Goal: Task Accomplishment & Management: Manage account settings

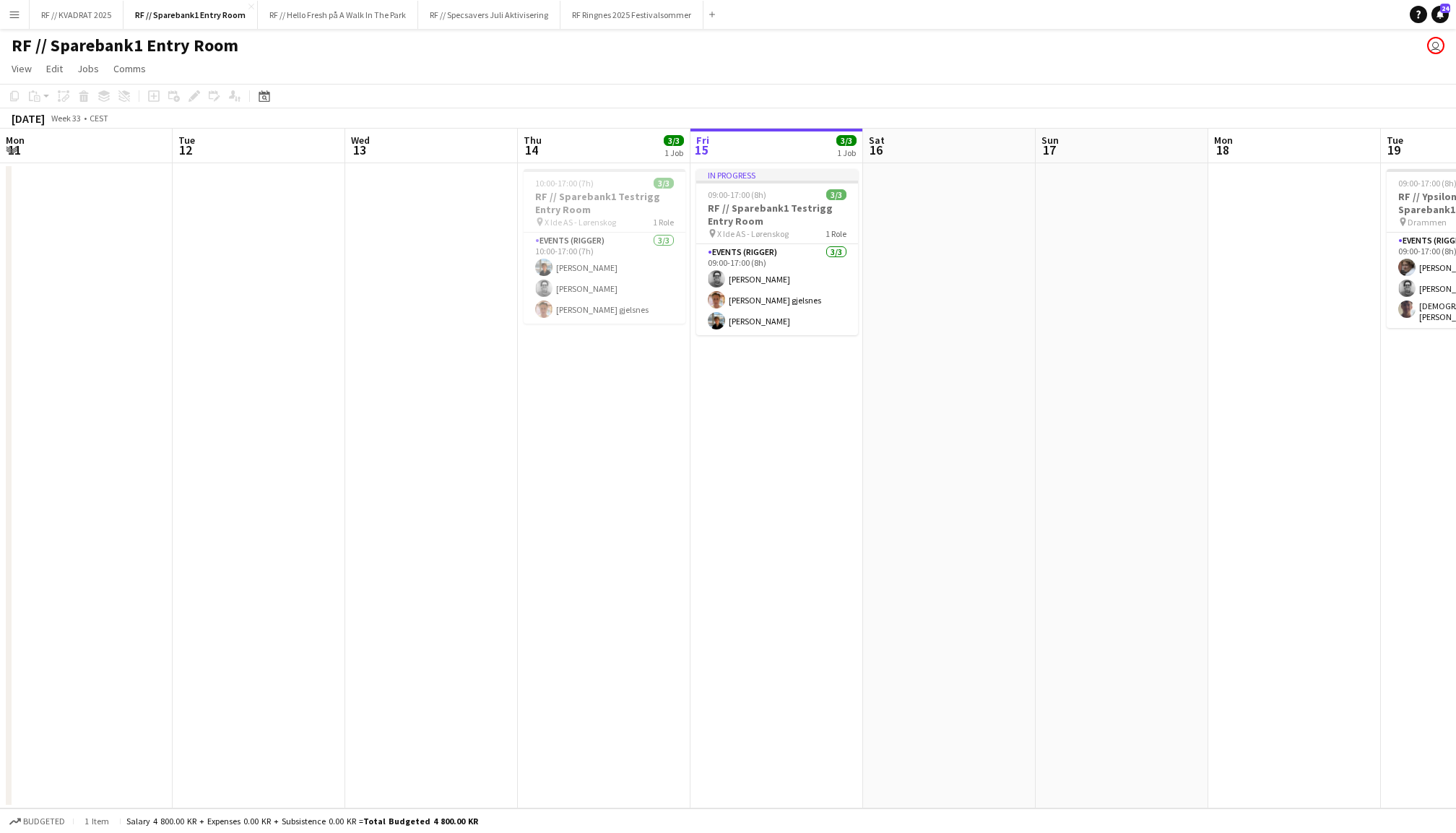
scroll to position [0, 342]
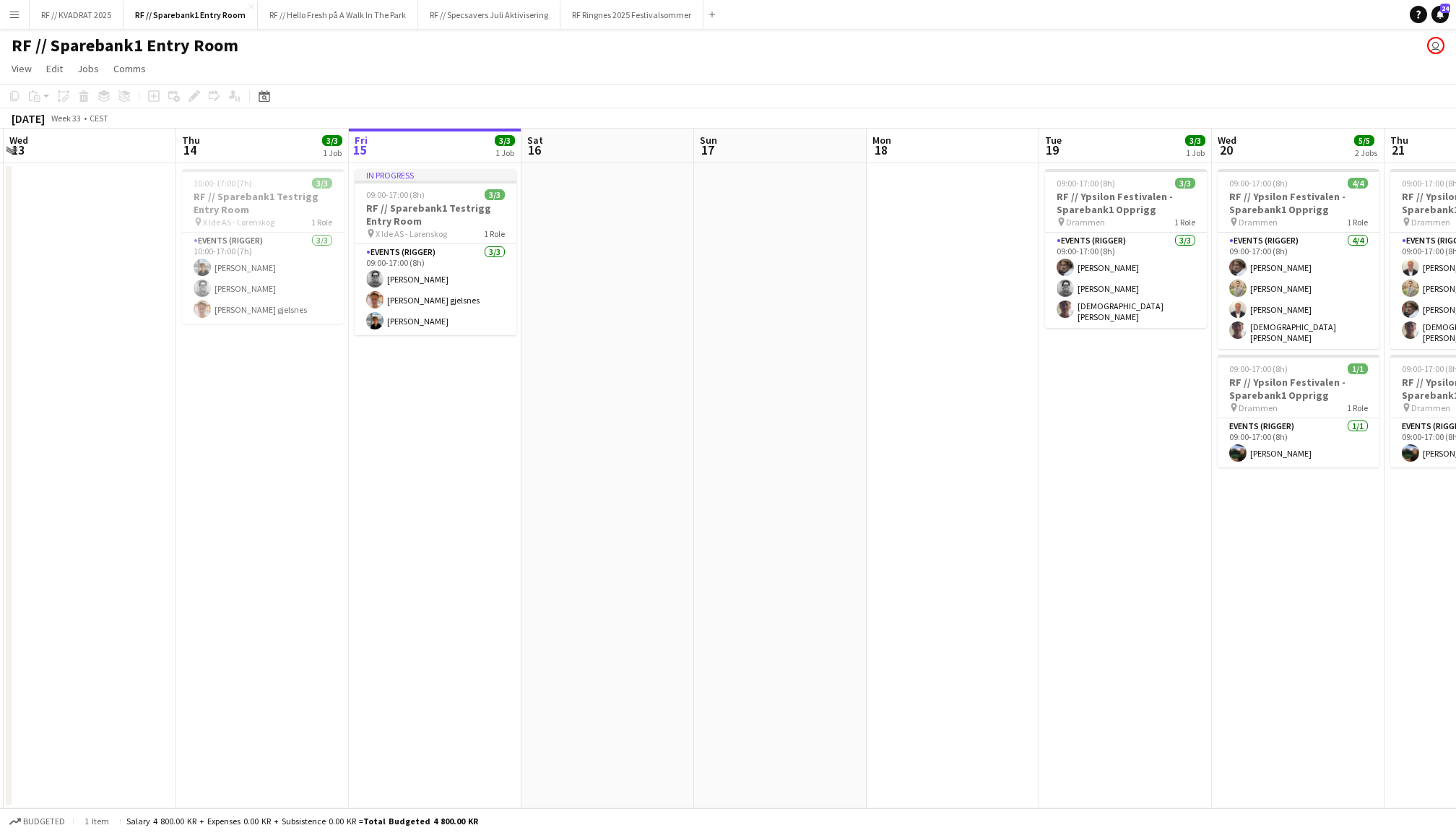
click at [14, 16] on app-icon "Menu" at bounding box center [15, 15] width 12 height 12
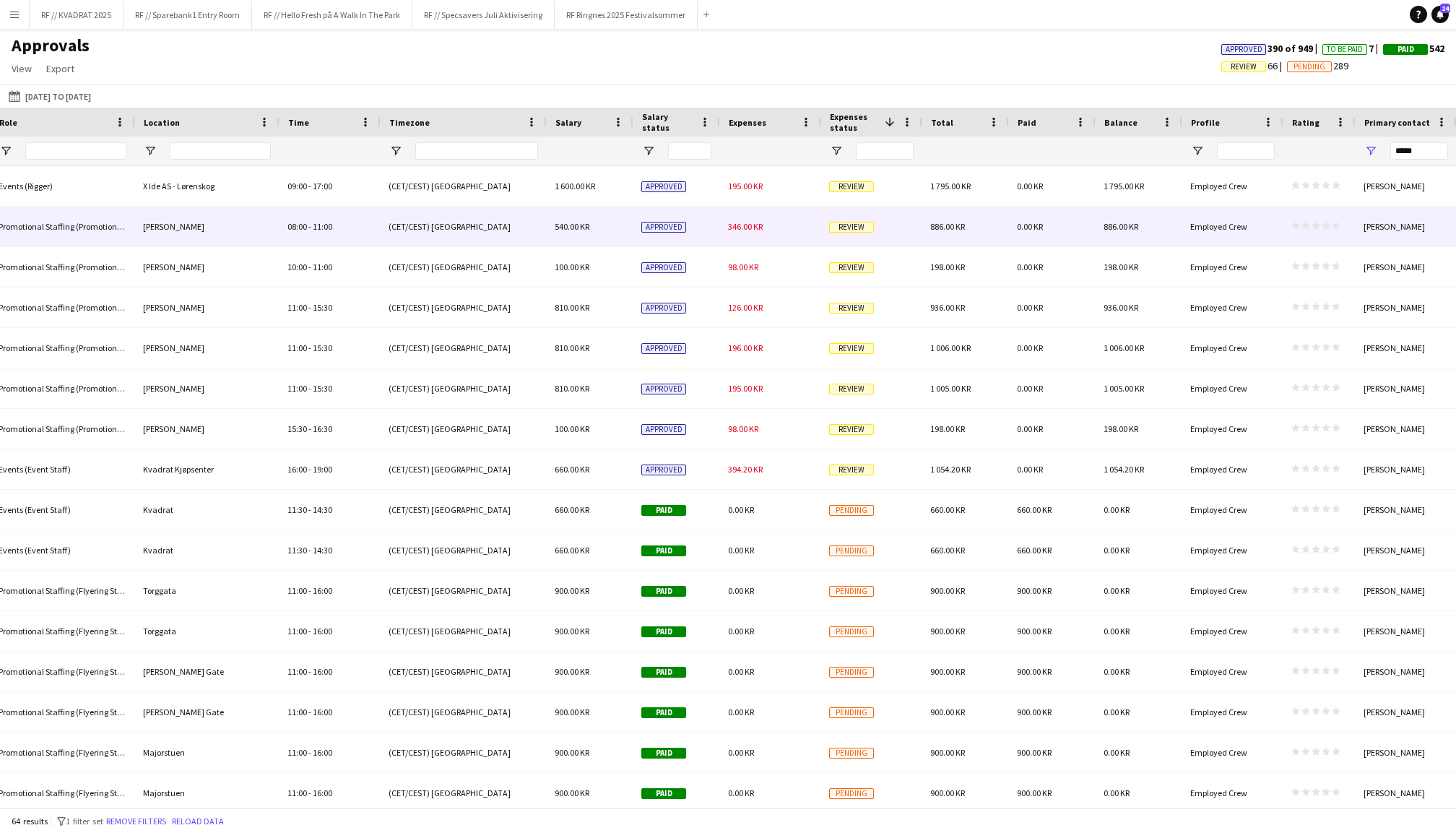
click at [755, 224] on span "346.00 KR" at bounding box center [745, 226] width 35 height 11
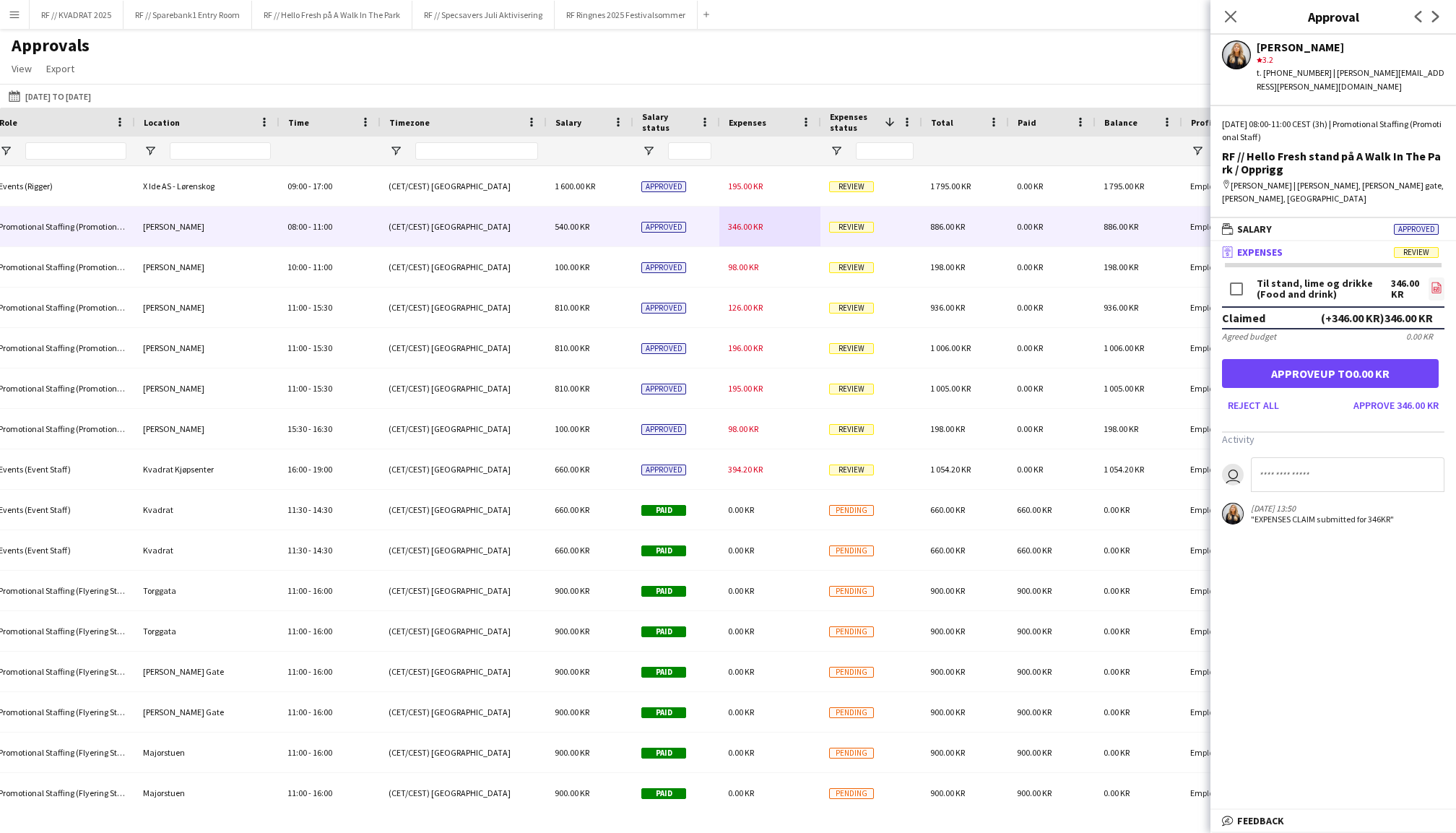
click at [1429, 278] on link "file-image" at bounding box center [1437, 289] width 16 height 23
click at [1403, 394] on button "Approve 346.00 KR" at bounding box center [1396, 405] width 97 height 23
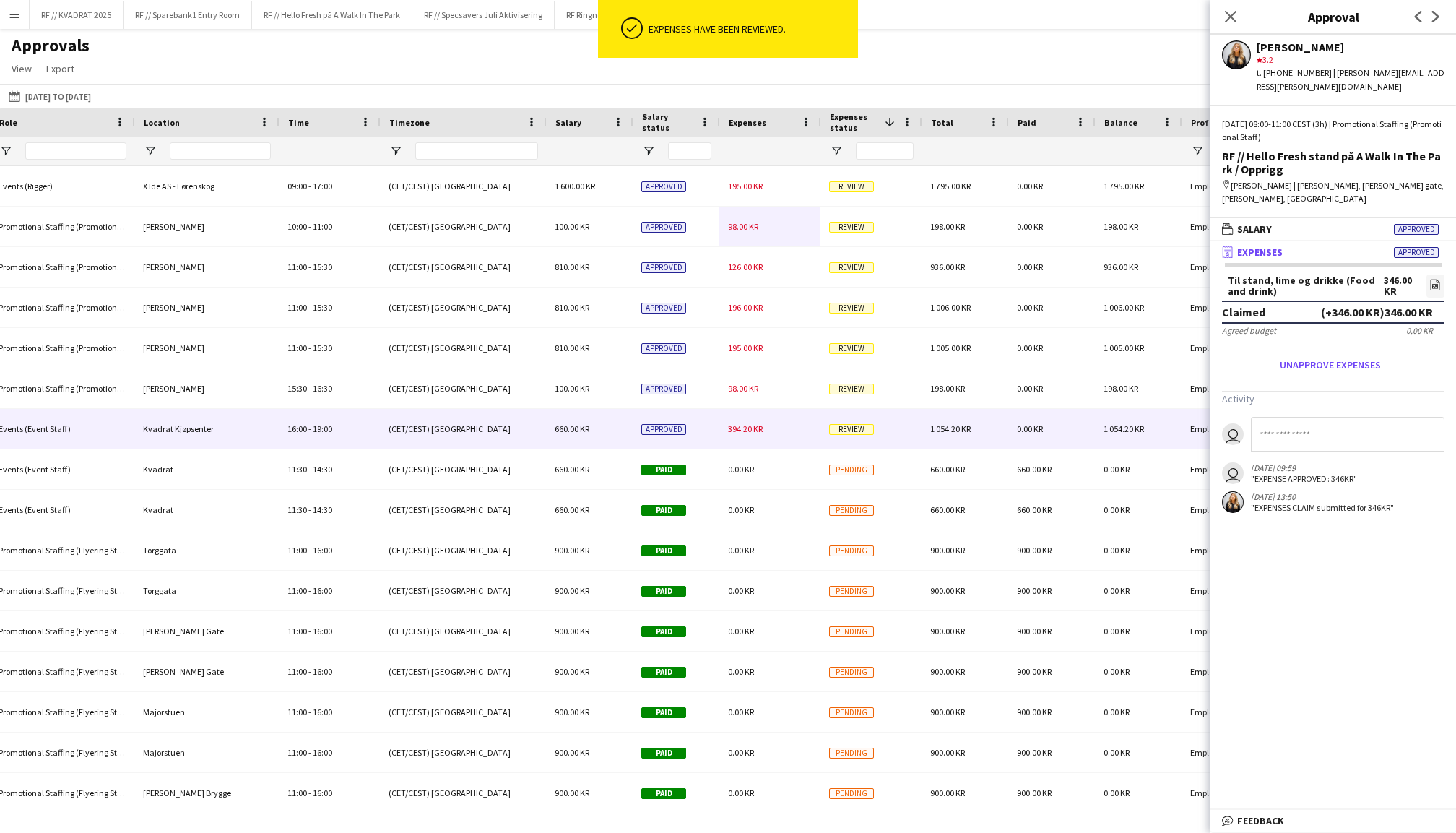
click at [740, 422] on div "394.20 KR" at bounding box center [769, 428] width 101 height 40
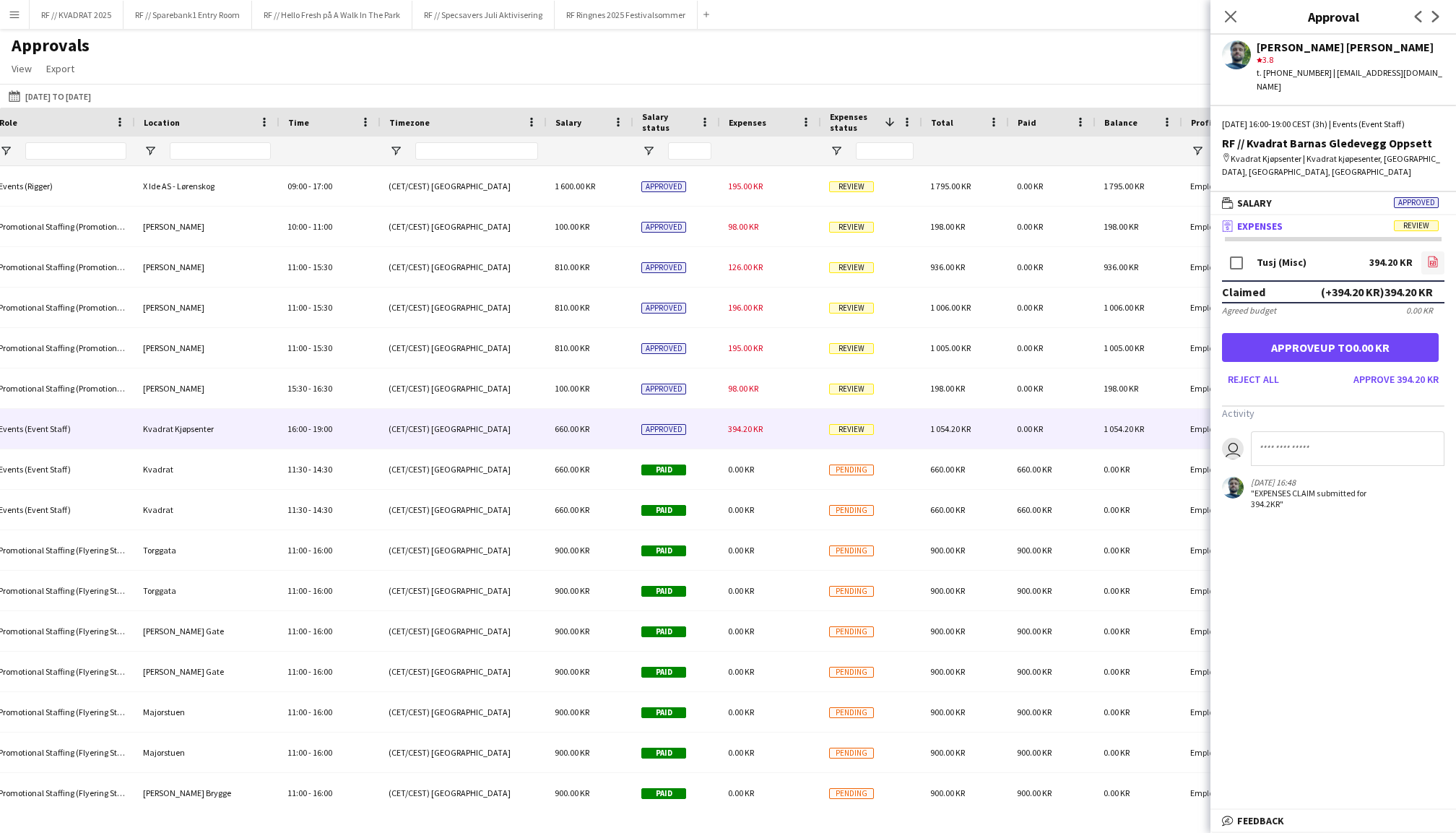
click at [1434, 262] on icon at bounding box center [1433, 262] width 1 height 1
click at [1405, 368] on button "Approve 394.20 KR" at bounding box center [1396, 379] width 97 height 23
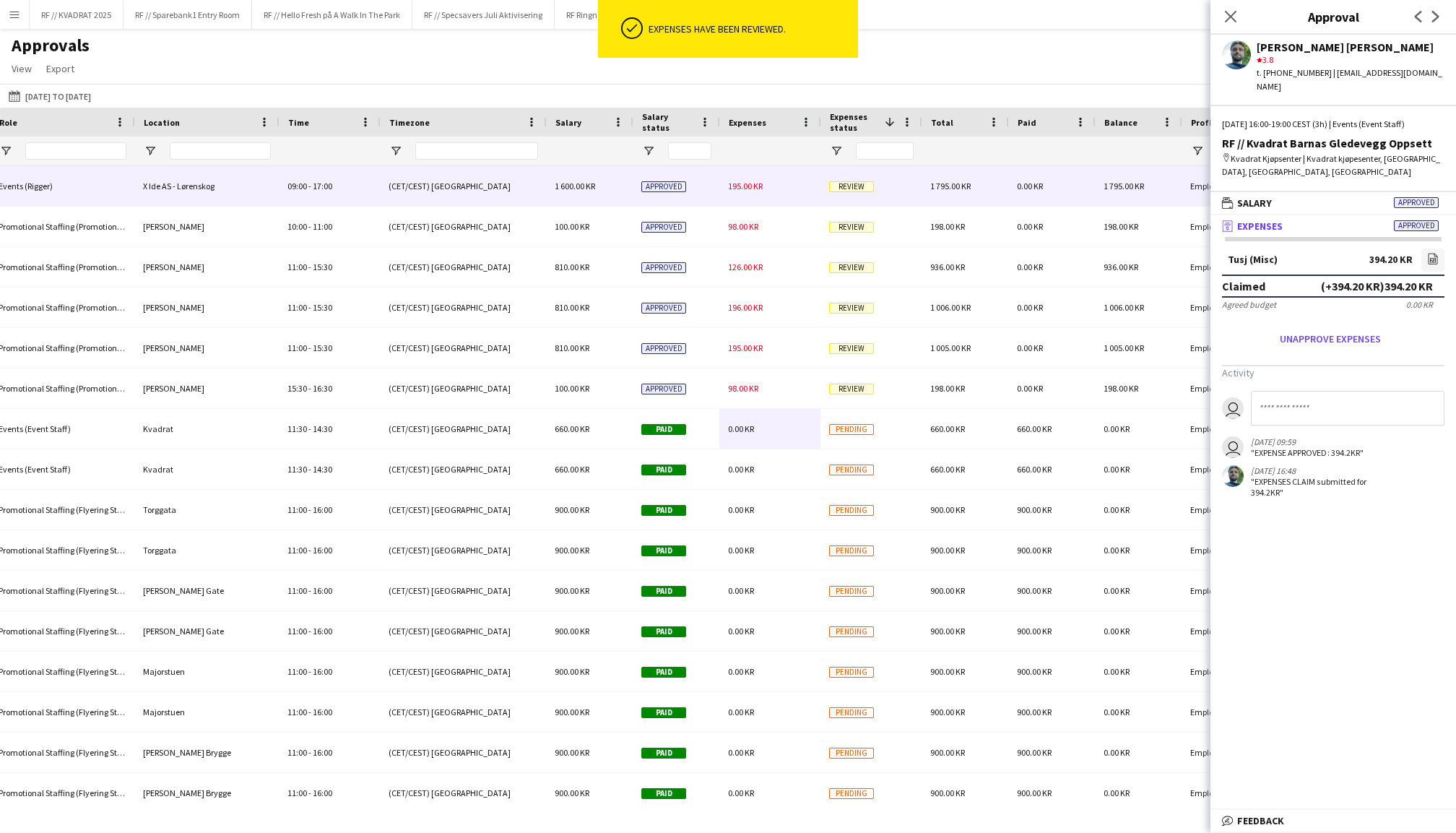
click at [760, 200] on div "195.00 KR" at bounding box center [769, 186] width 101 height 40
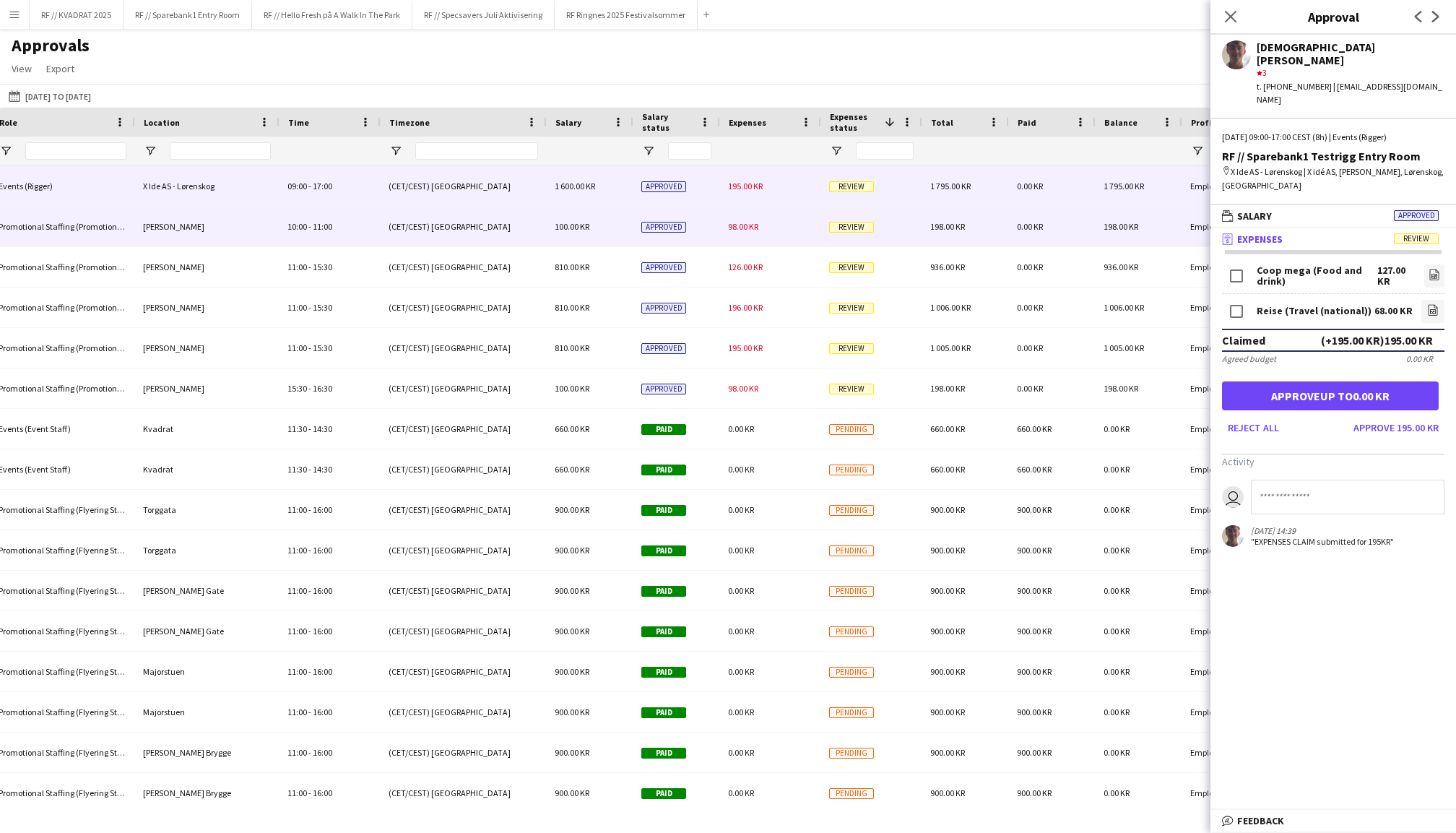
click at [767, 221] on div "98.00 KR" at bounding box center [769, 227] width 101 height 40
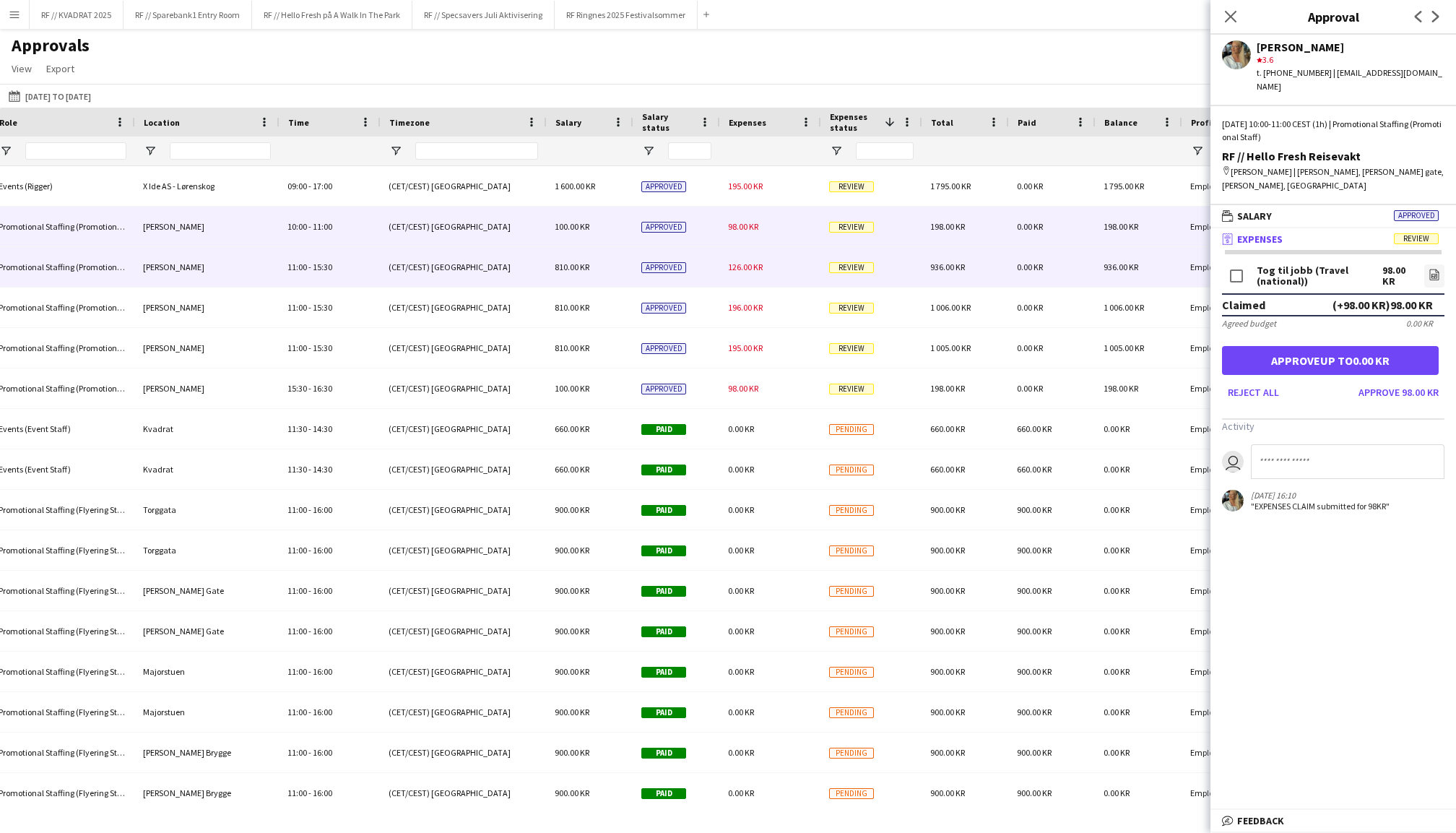
click at [744, 268] on span "126.00 KR" at bounding box center [745, 267] width 35 height 11
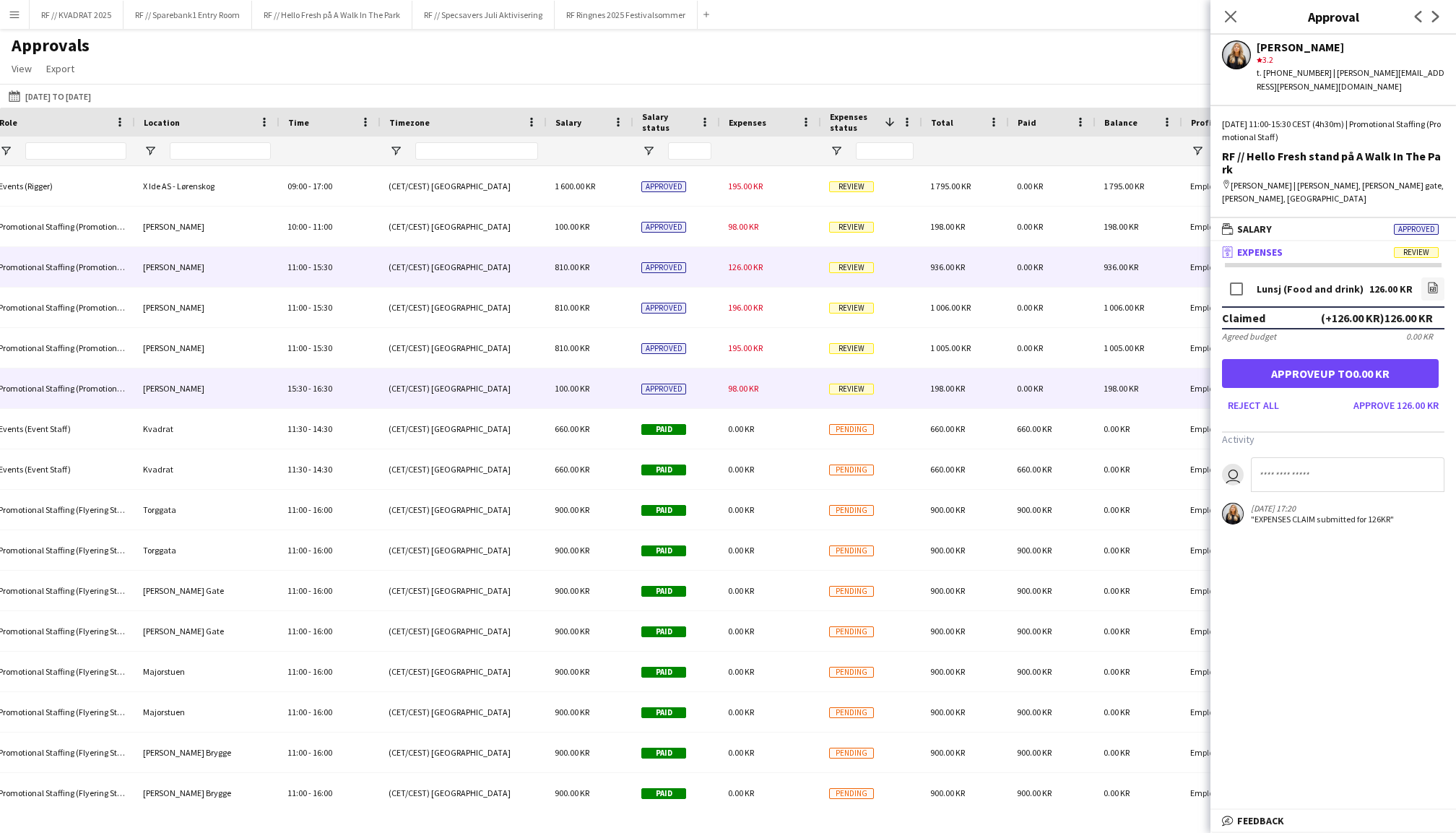
click at [746, 379] on div "98.00 KR" at bounding box center [769, 389] width 101 height 40
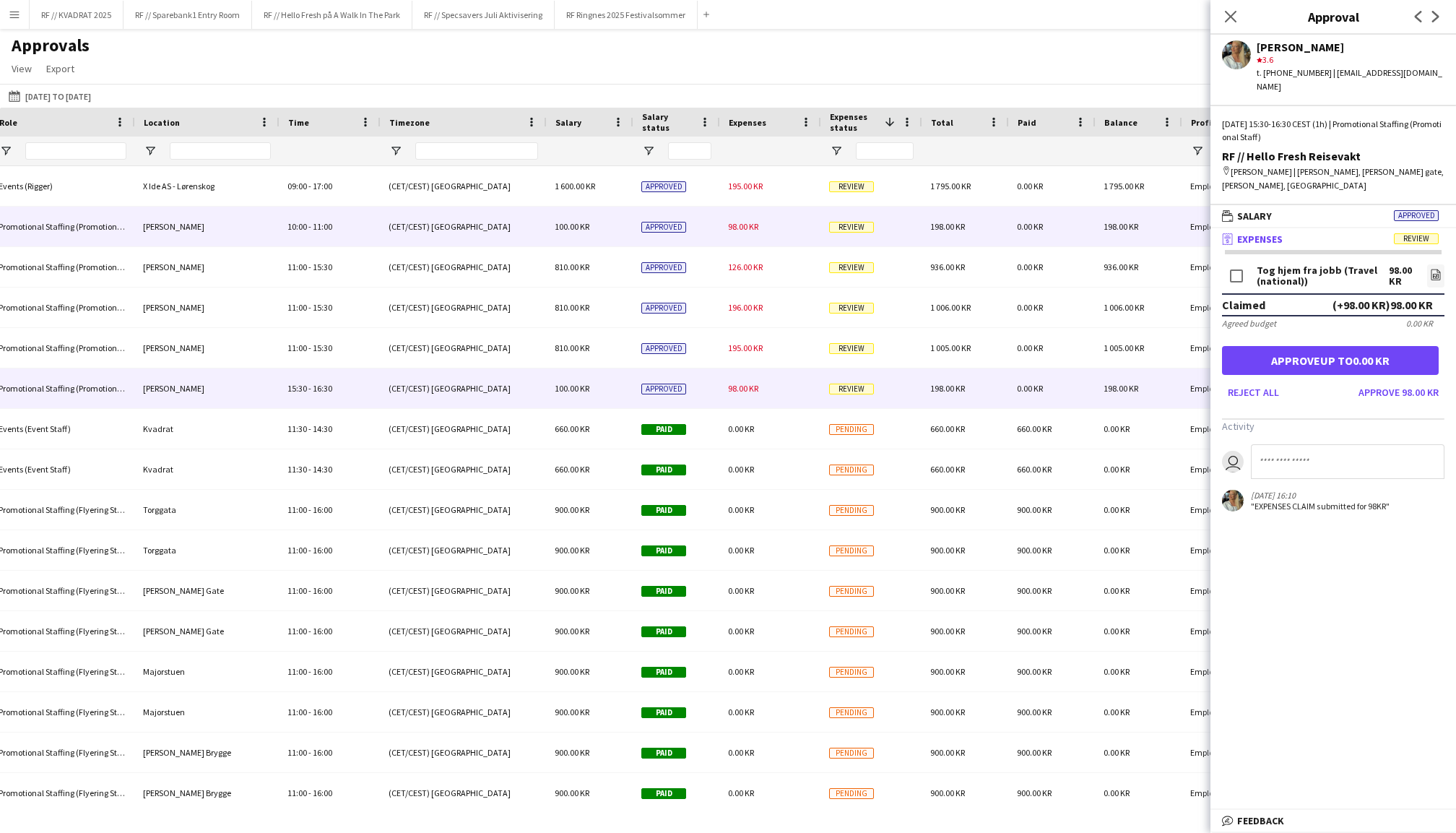
click at [735, 223] on span "98.00 KR" at bounding box center [743, 226] width 30 height 11
click at [747, 392] on span "98.00 KR" at bounding box center [743, 388] width 30 height 11
